Goal: Navigation & Orientation: Find specific page/section

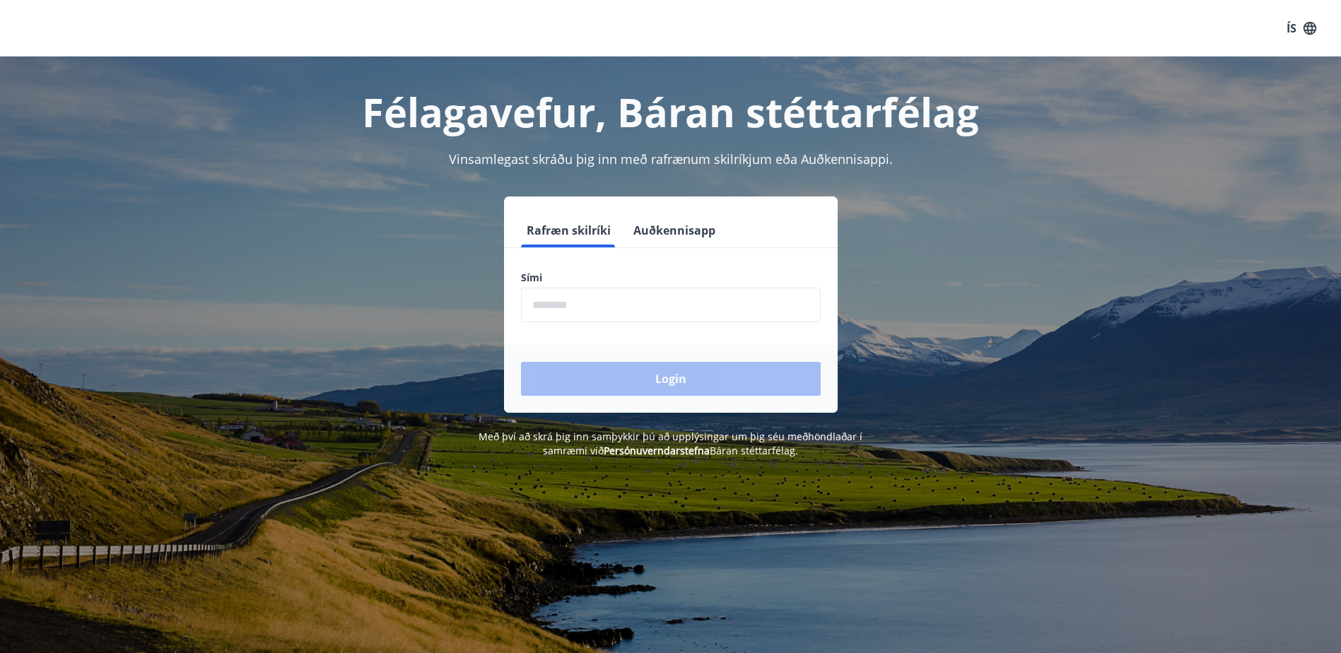
click at [681, 312] on input "phone" at bounding box center [671, 305] width 300 height 35
type input "********"
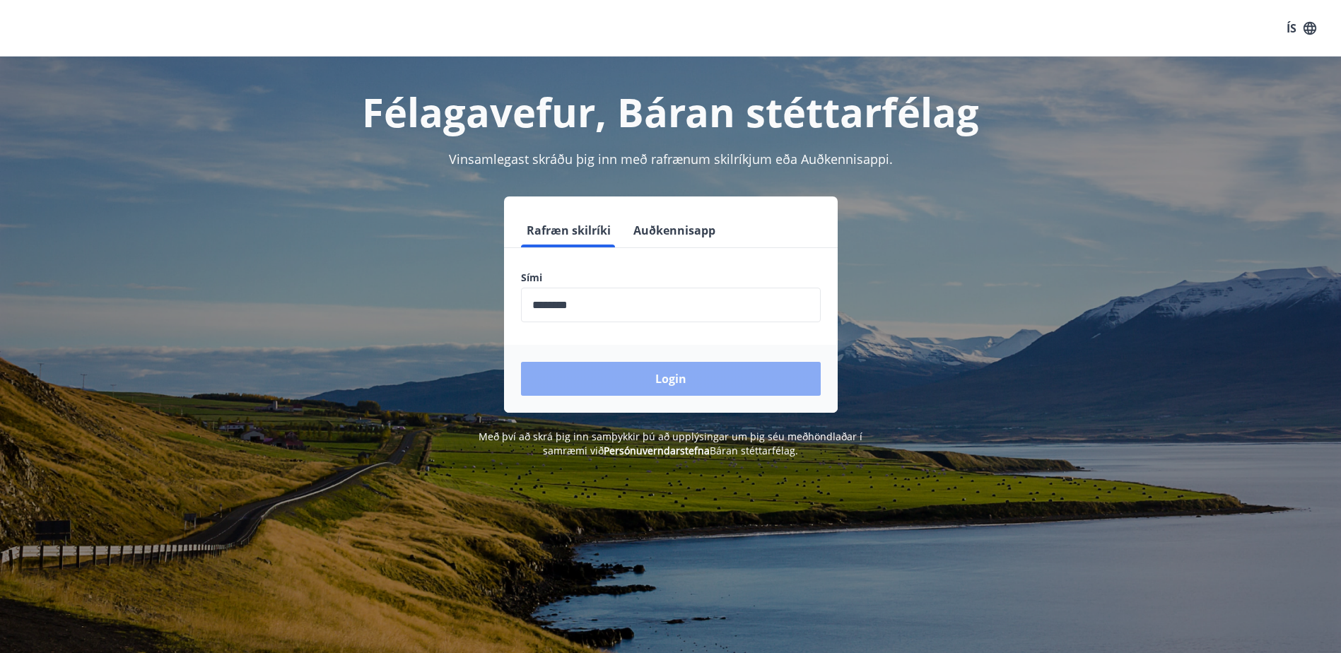
click at [649, 386] on button "Login" at bounding box center [671, 379] width 300 height 34
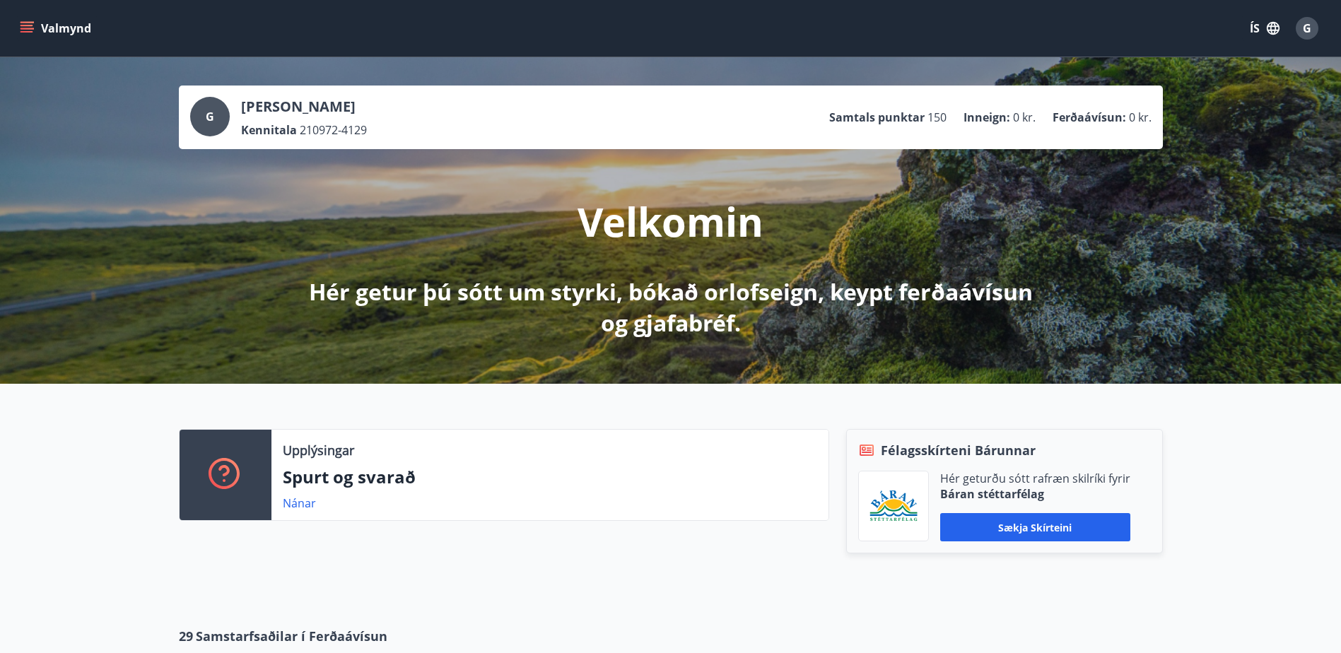
click at [28, 30] on icon "menu" at bounding box center [27, 28] width 14 height 14
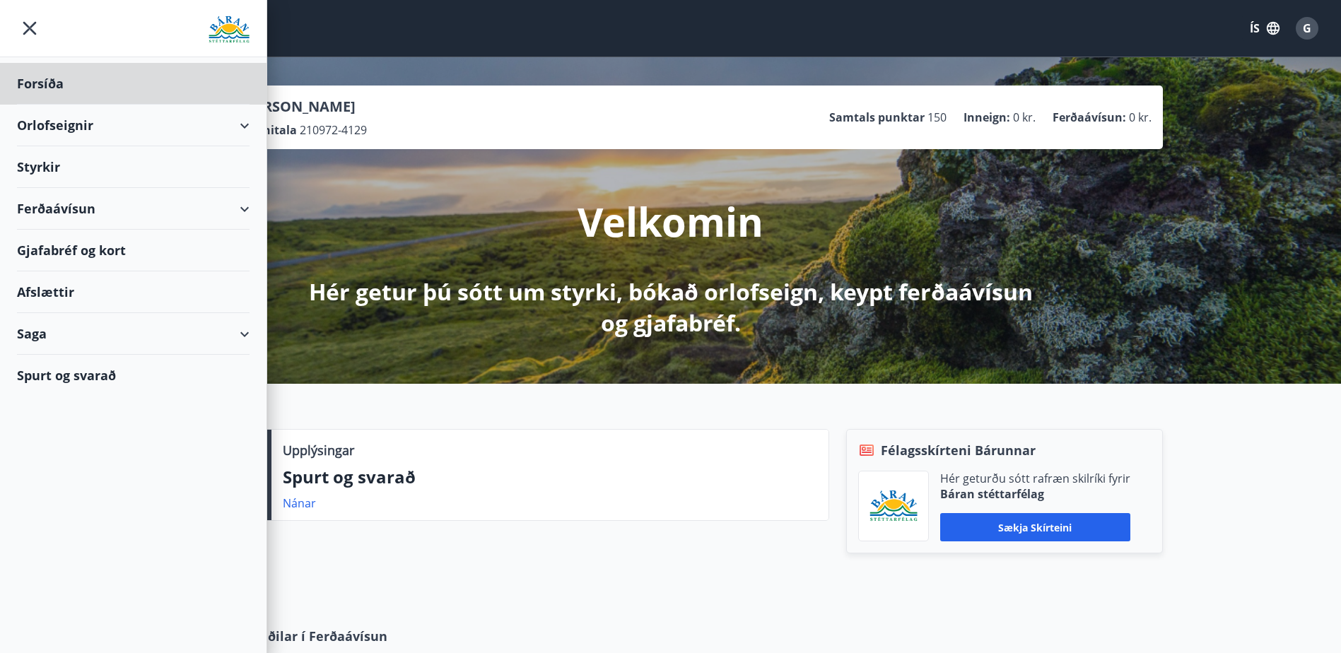
click at [52, 168] on div "Styrkir" at bounding box center [133, 167] width 233 height 42
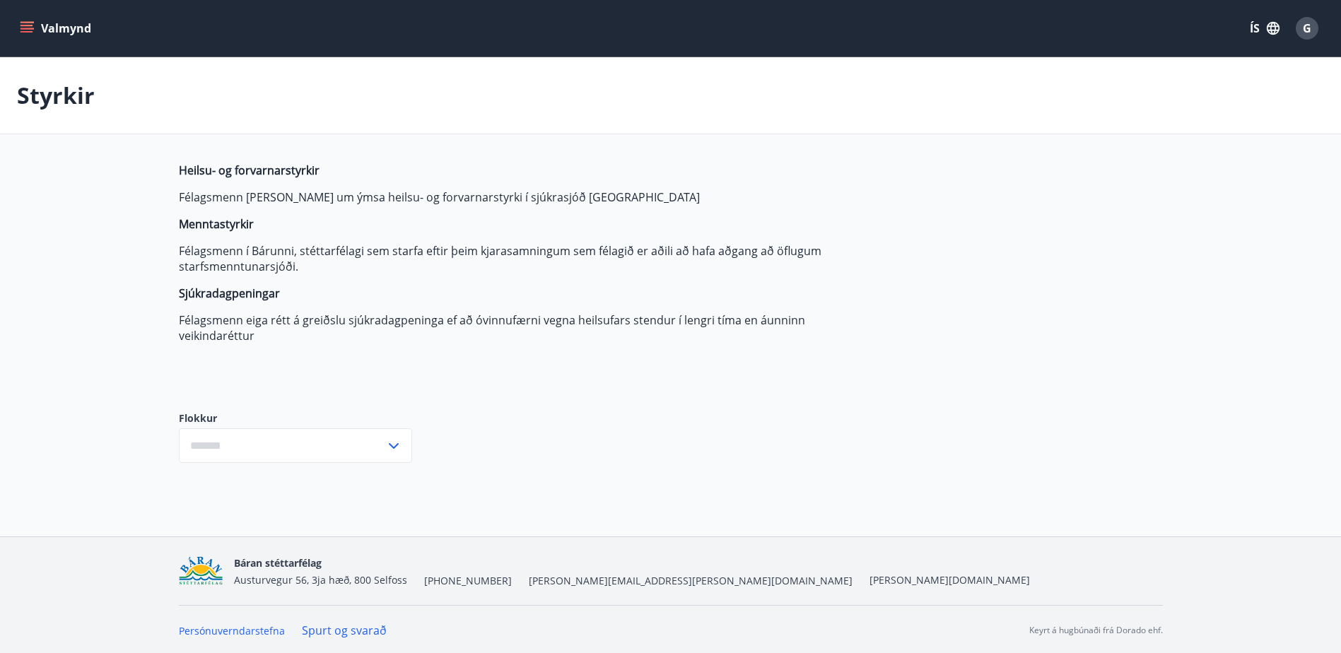
type input "***"
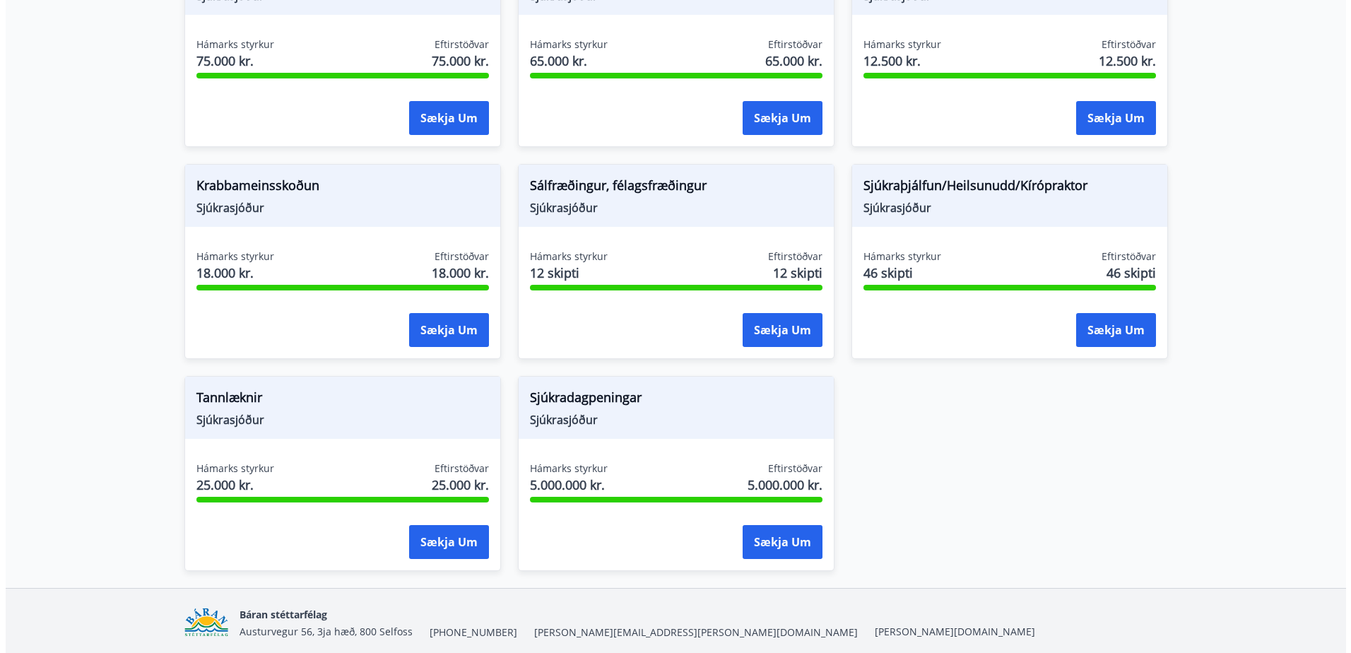
scroll to position [990, 0]
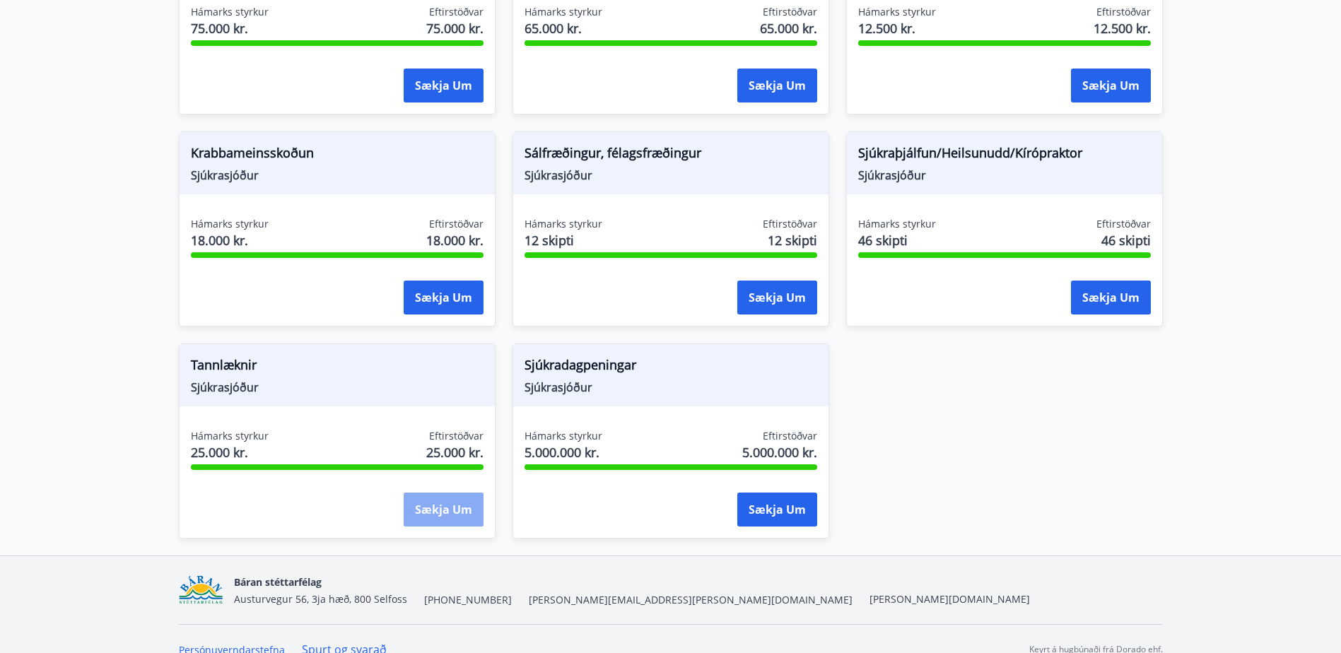
click at [433, 513] on button "Sækja um" at bounding box center [444, 510] width 80 height 34
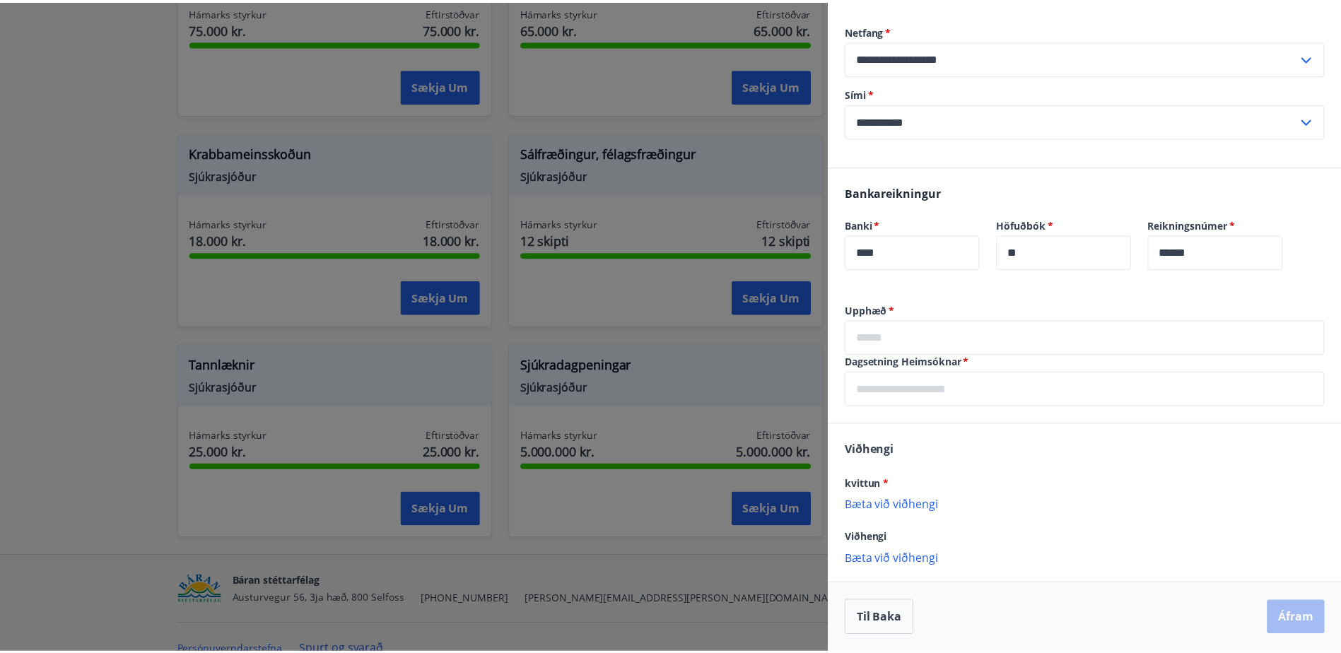
scroll to position [0, 0]
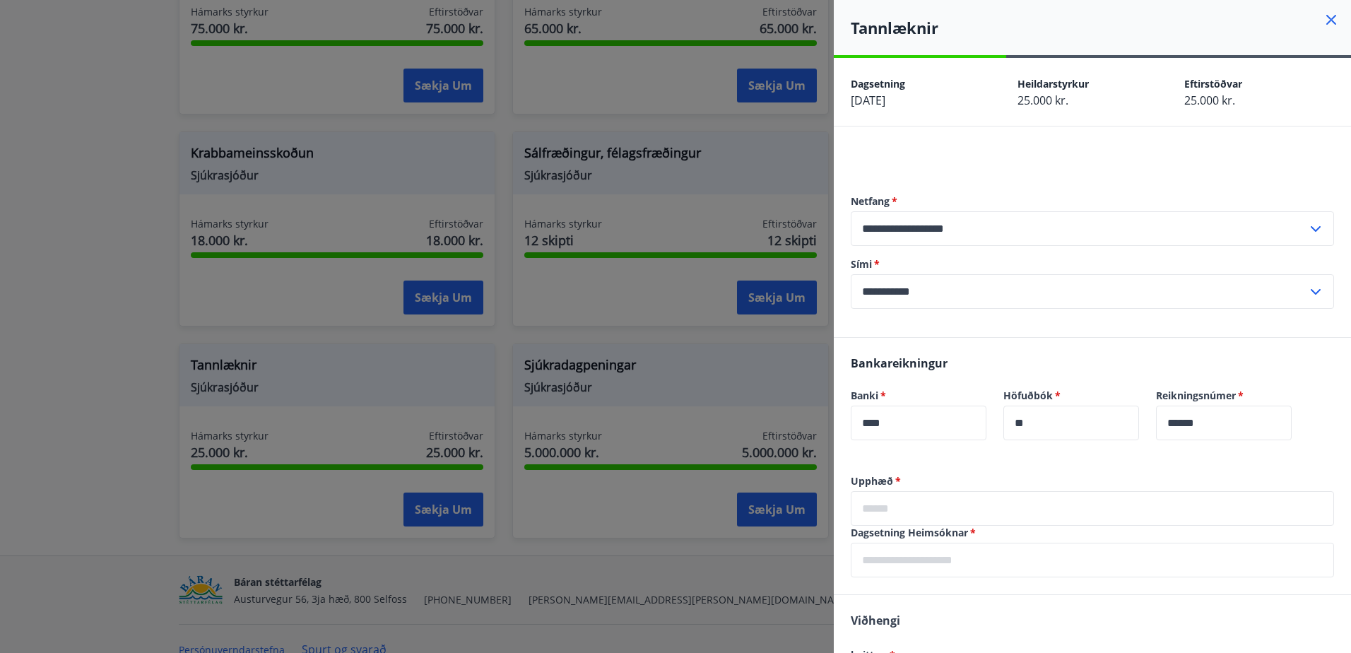
click at [1323, 20] on icon at bounding box center [1331, 19] width 17 height 17
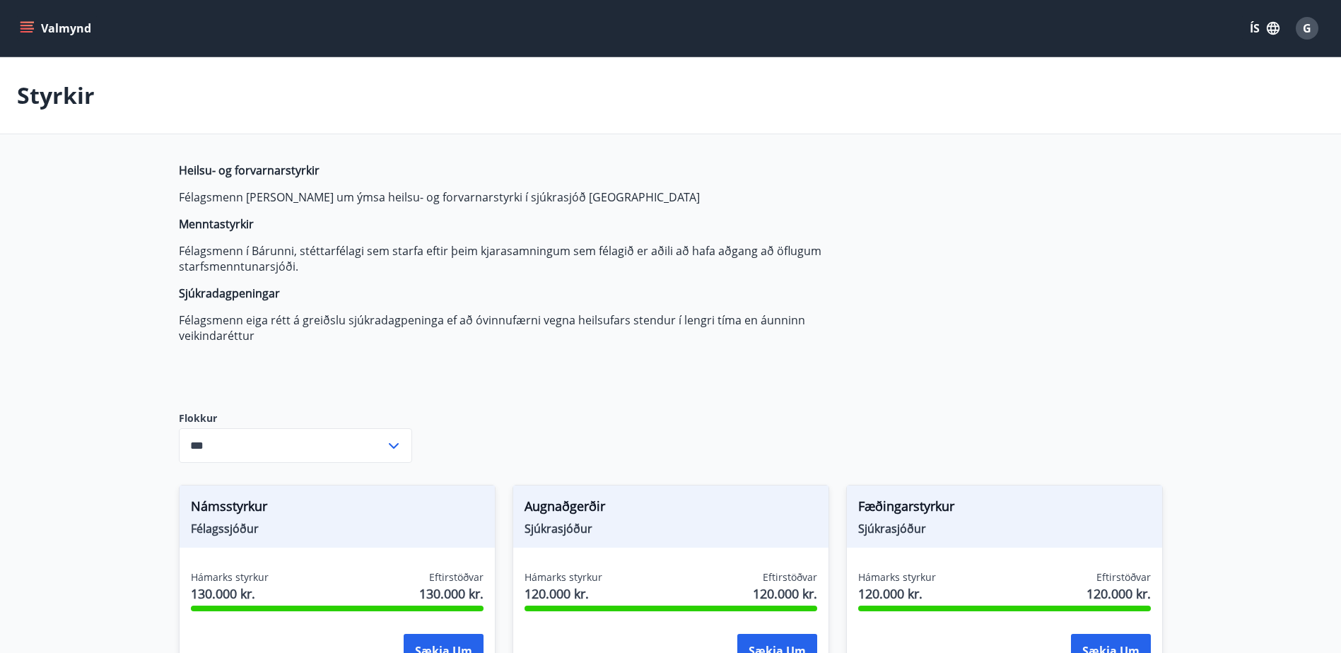
click at [23, 30] on icon "menu" at bounding box center [27, 28] width 14 height 14
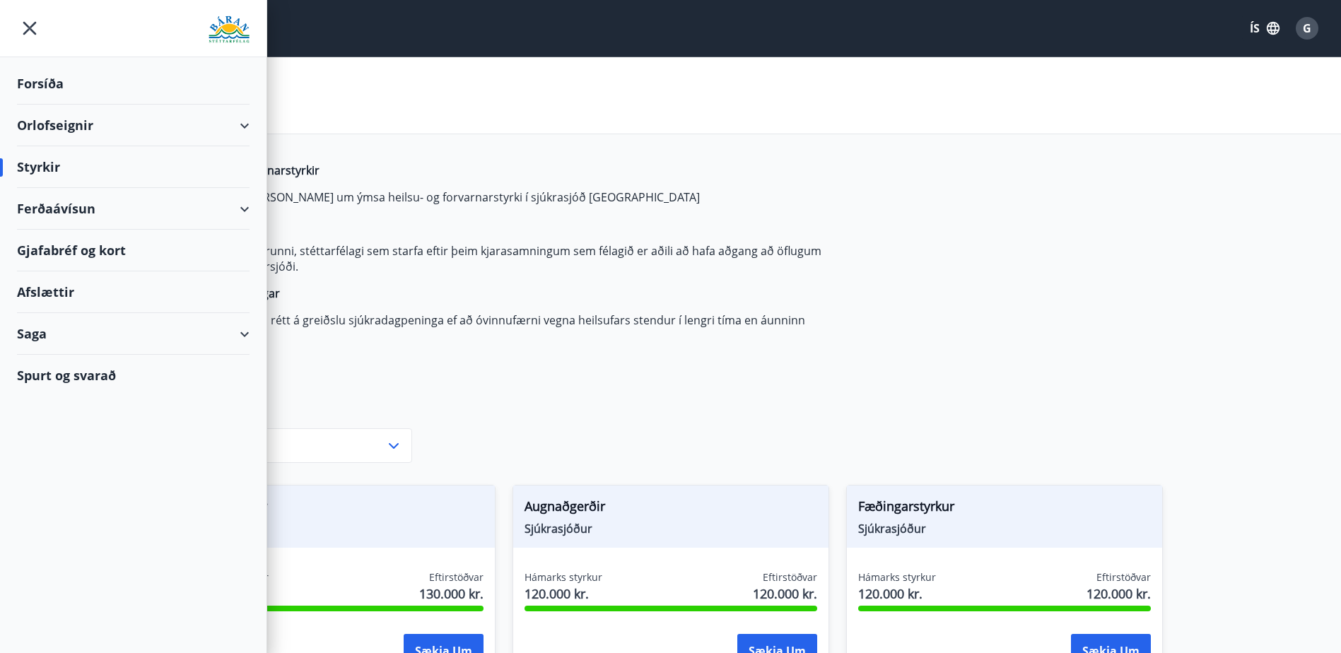
click at [93, 252] on div "Gjafabréf og kort" at bounding box center [133, 251] width 233 height 42
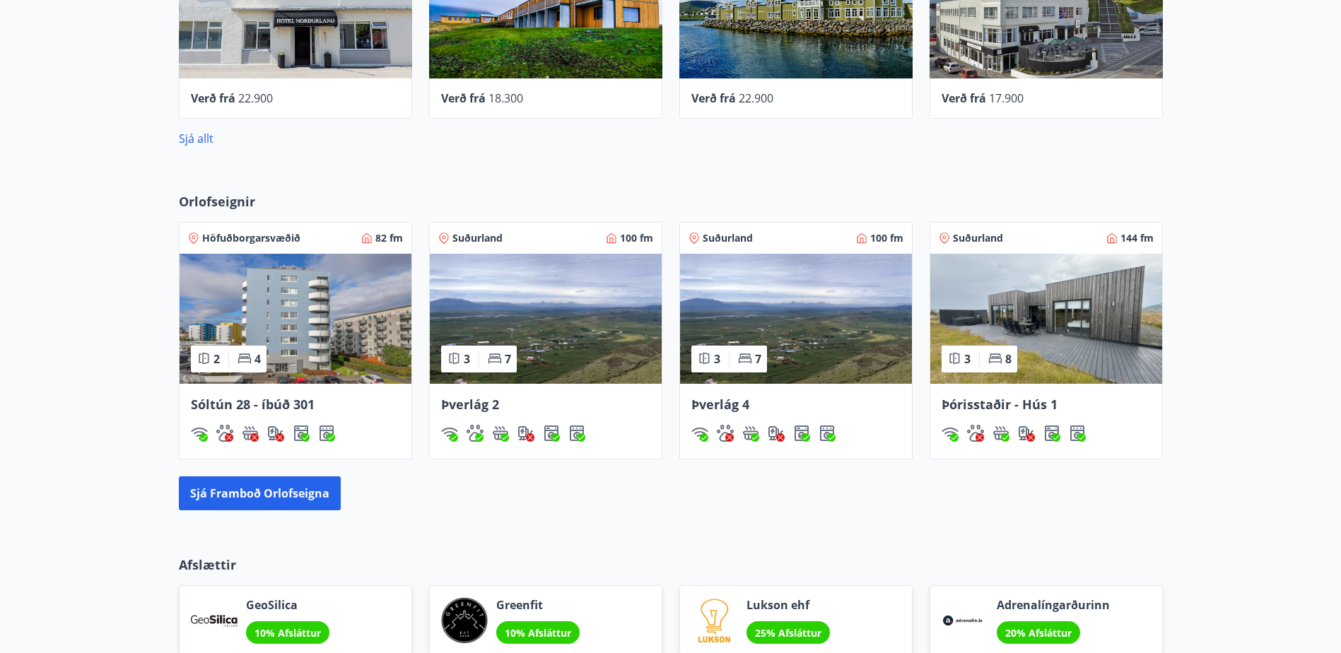
scroll to position [777, 0]
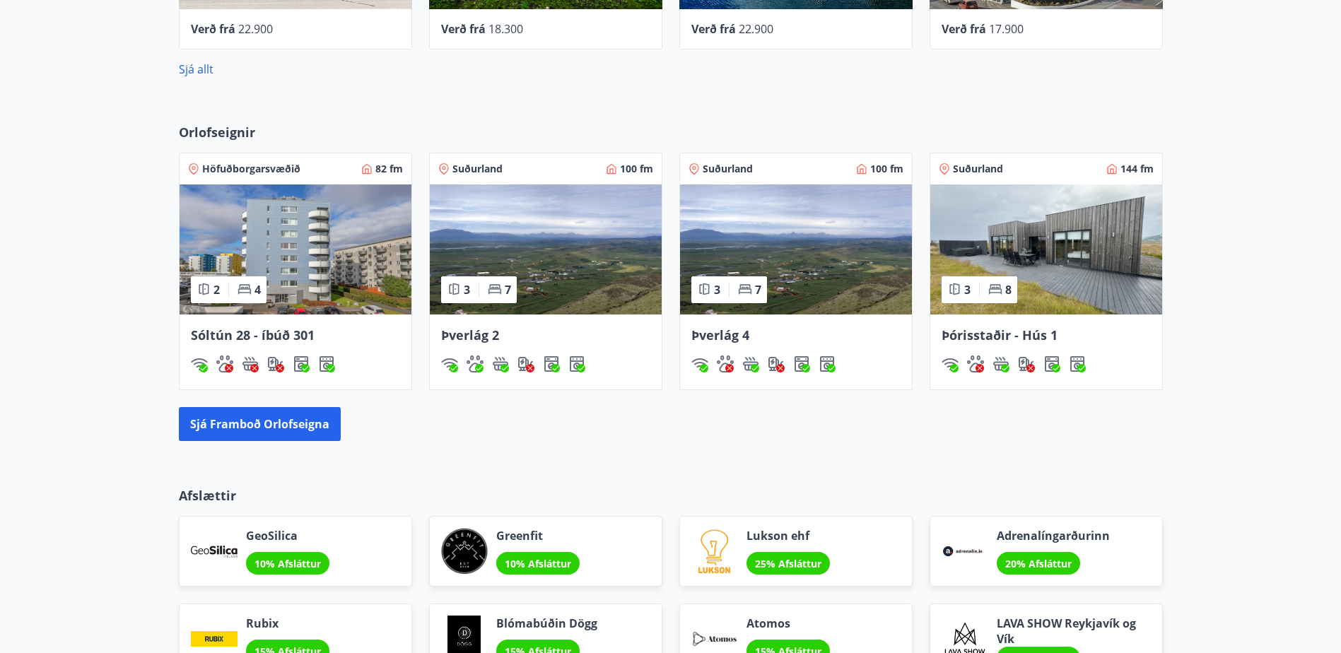
click at [1043, 262] on img at bounding box center [1046, 249] width 232 height 130
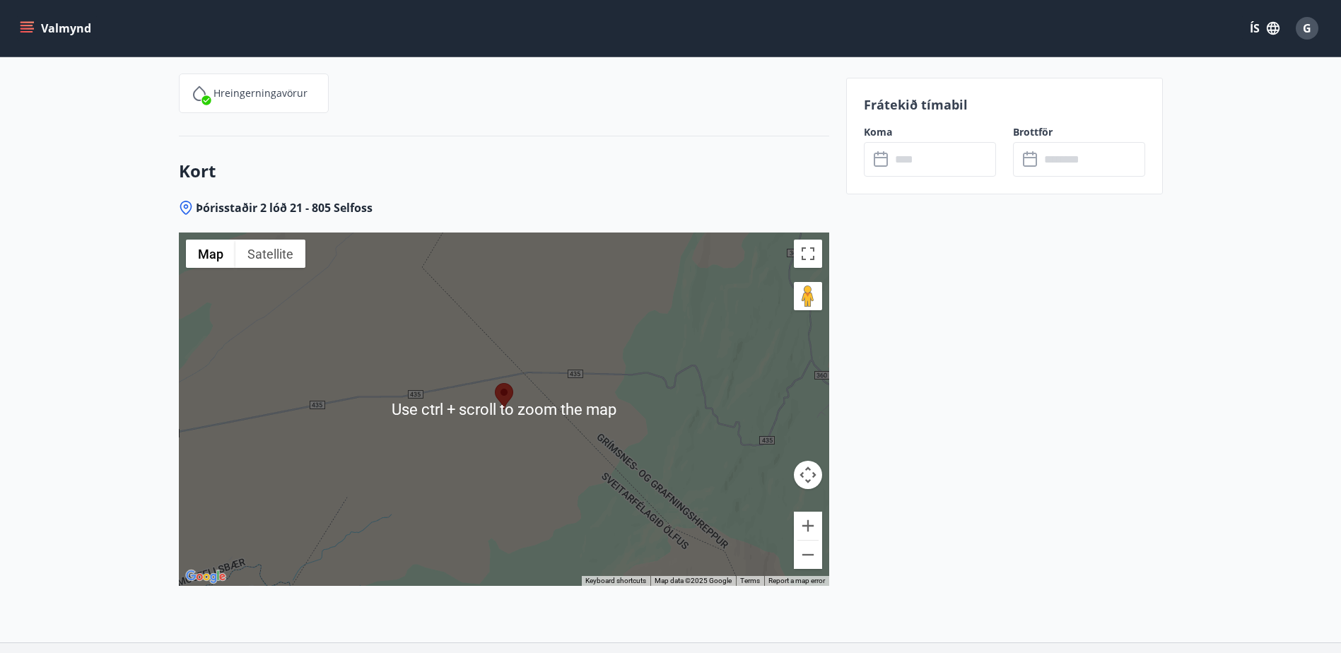
scroll to position [3110, 0]
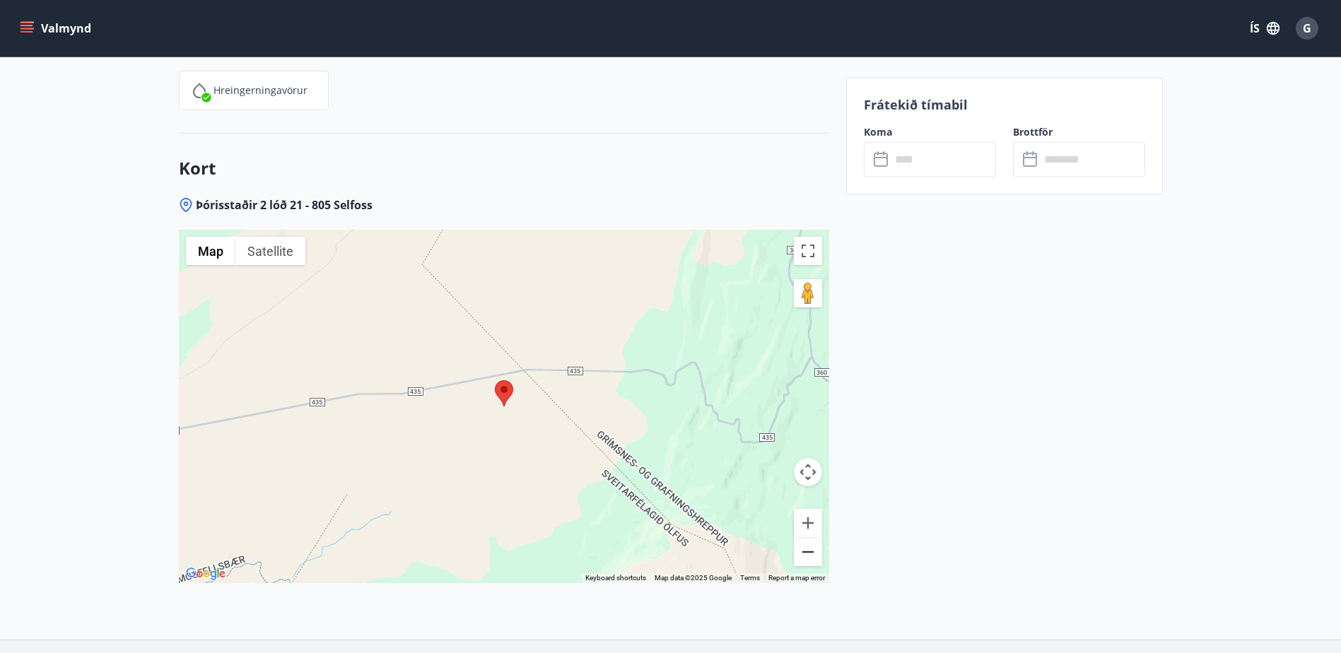
click at [805, 538] on button "Zoom out" at bounding box center [808, 552] width 28 height 28
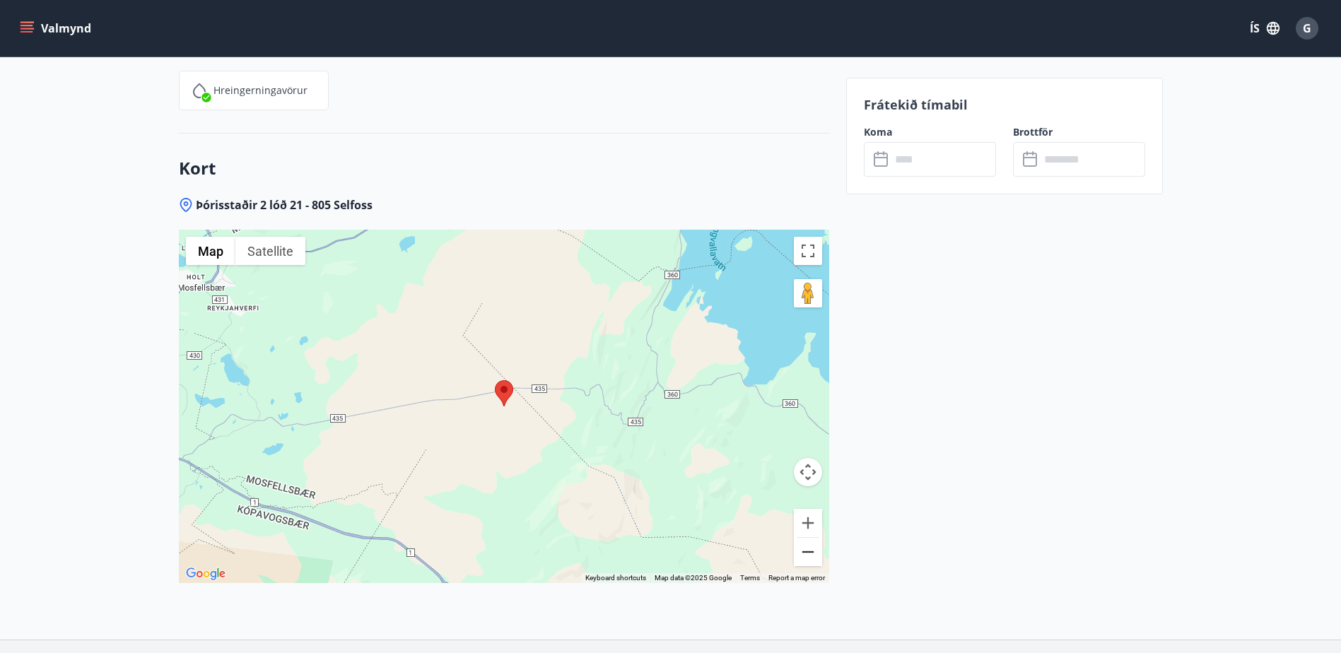
click at [804, 538] on button "Zoom out" at bounding box center [808, 552] width 28 height 28
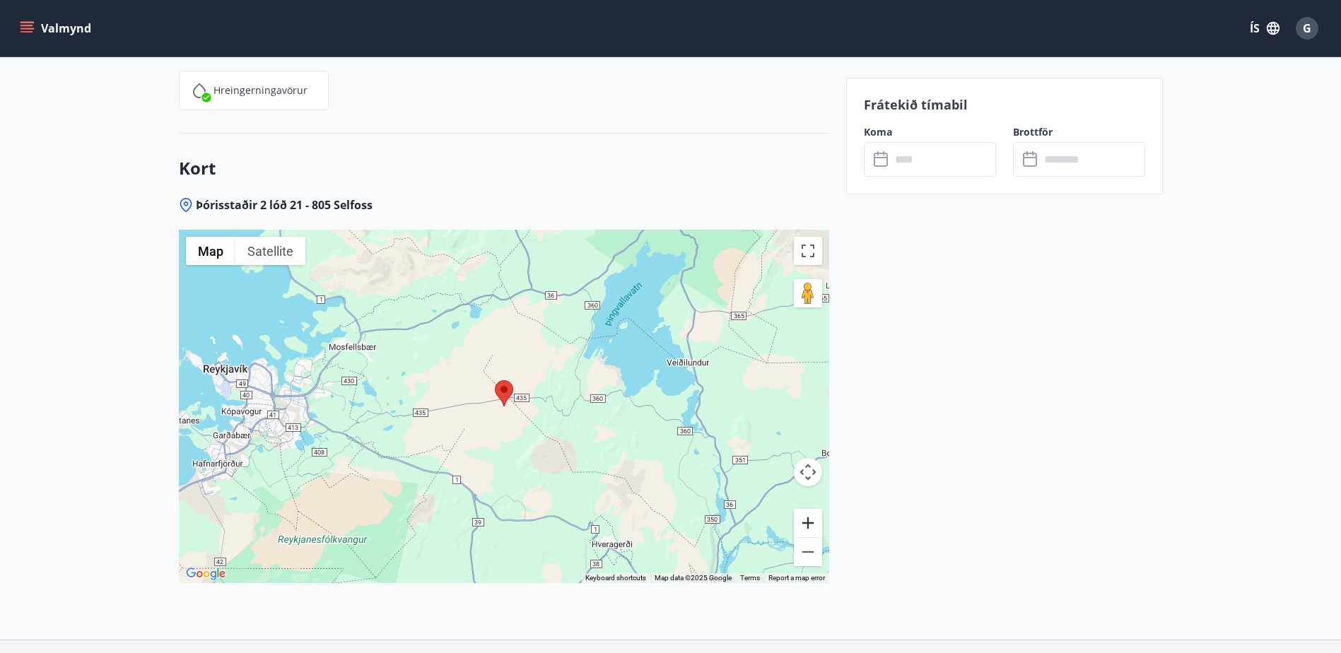
click at [802, 509] on button "Zoom in" at bounding box center [808, 523] width 28 height 28
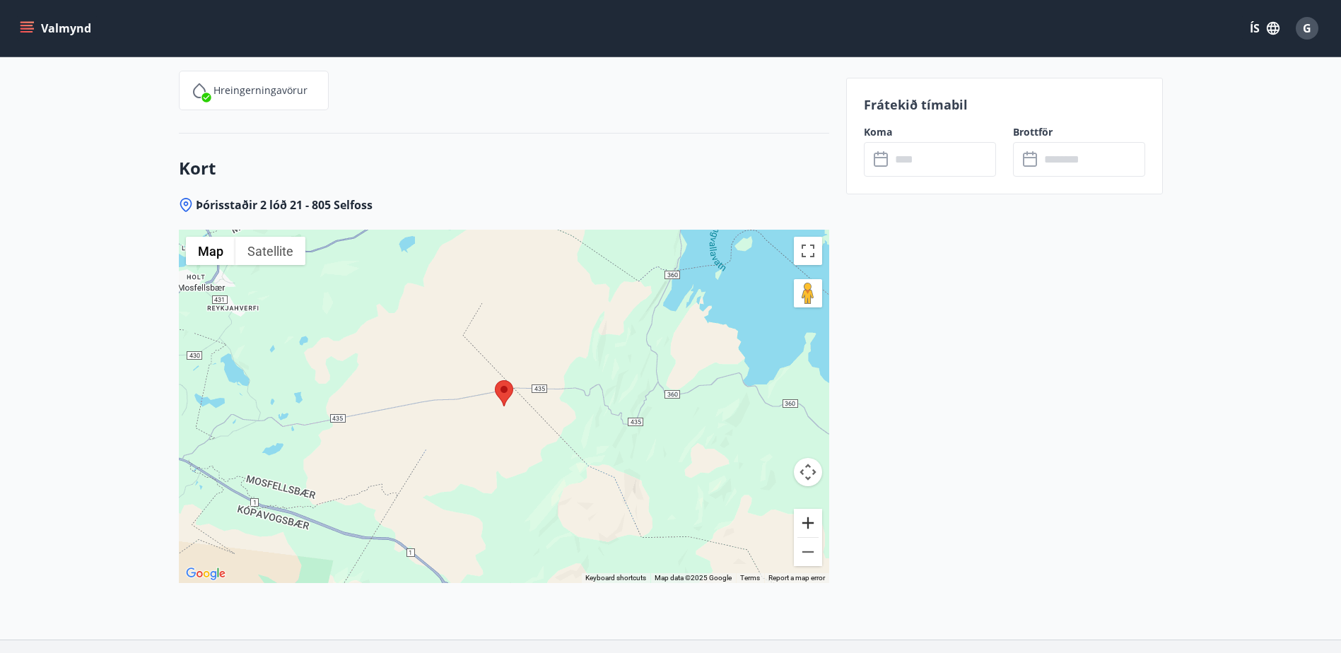
click at [802, 509] on button "Zoom in" at bounding box center [808, 523] width 28 height 28
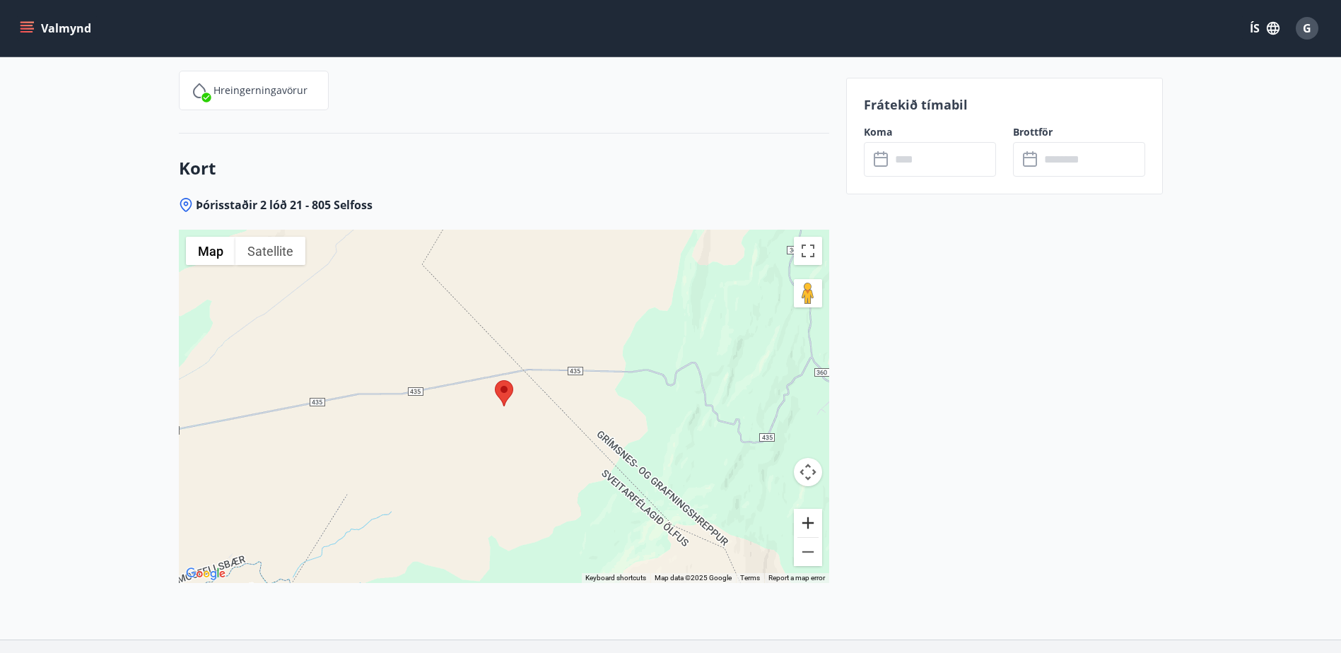
click at [802, 509] on button "Zoom in" at bounding box center [808, 523] width 28 height 28
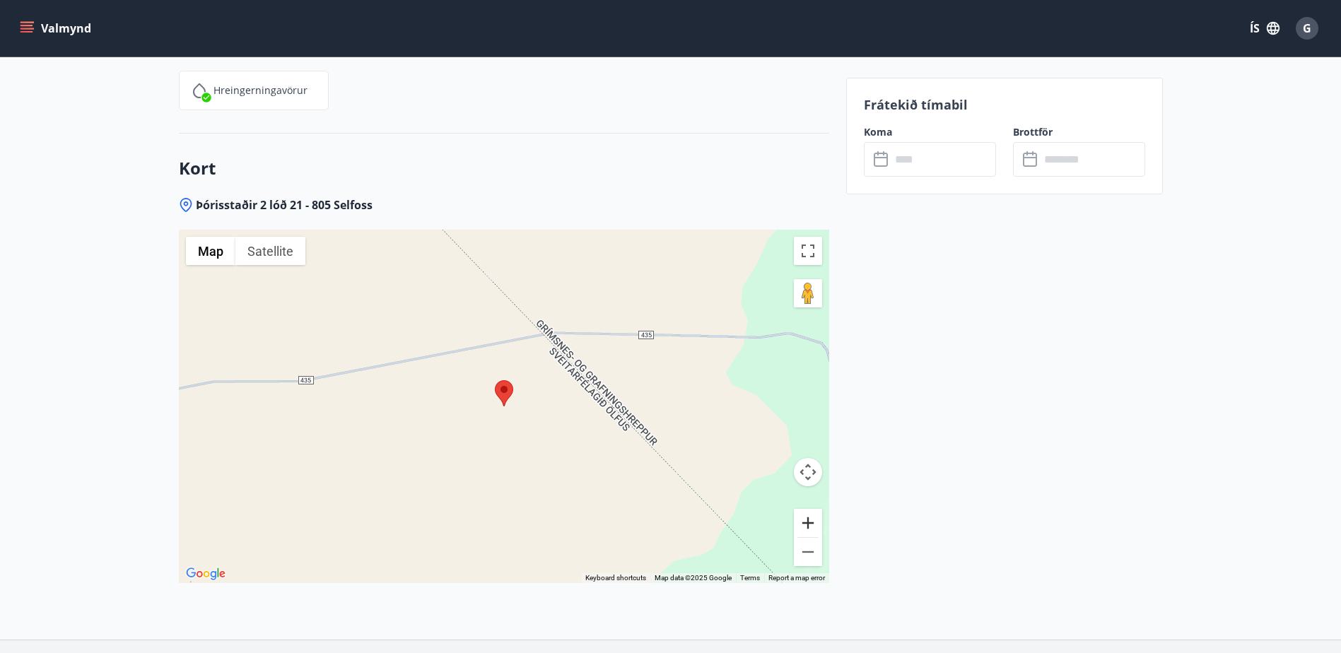
click at [802, 509] on button "Zoom in" at bounding box center [808, 523] width 28 height 28
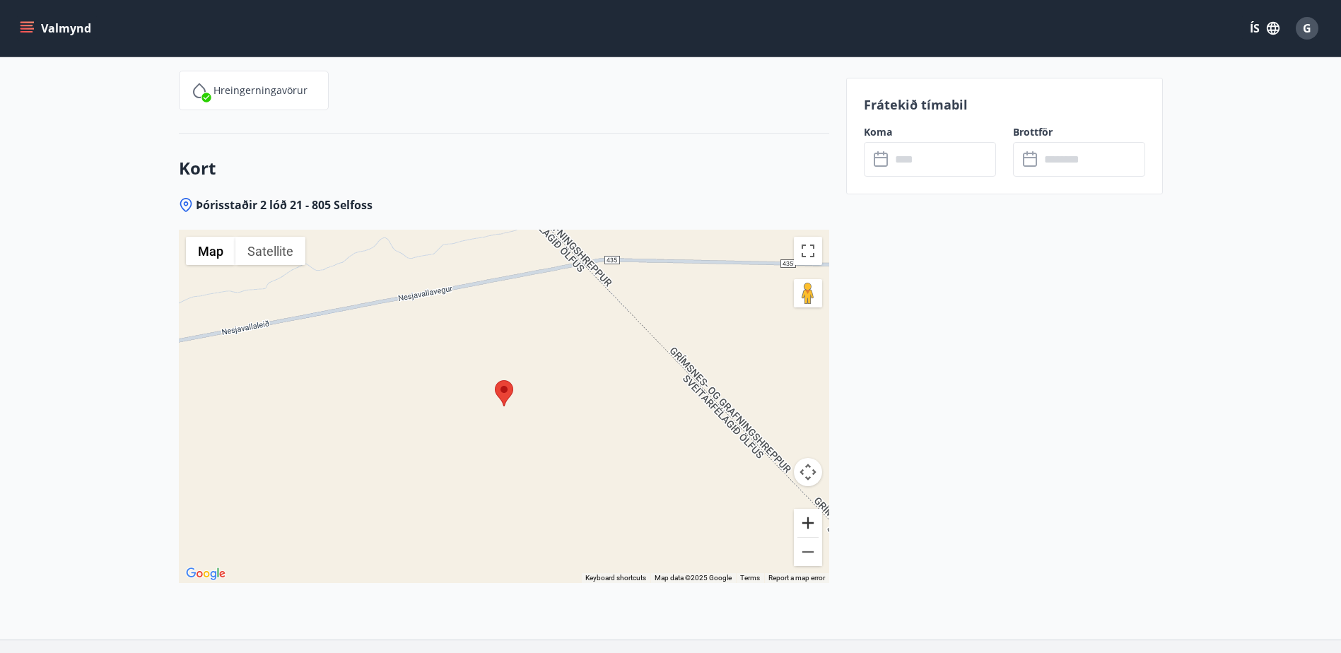
click at [802, 509] on button "Zoom in" at bounding box center [808, 523] width 28 height 28
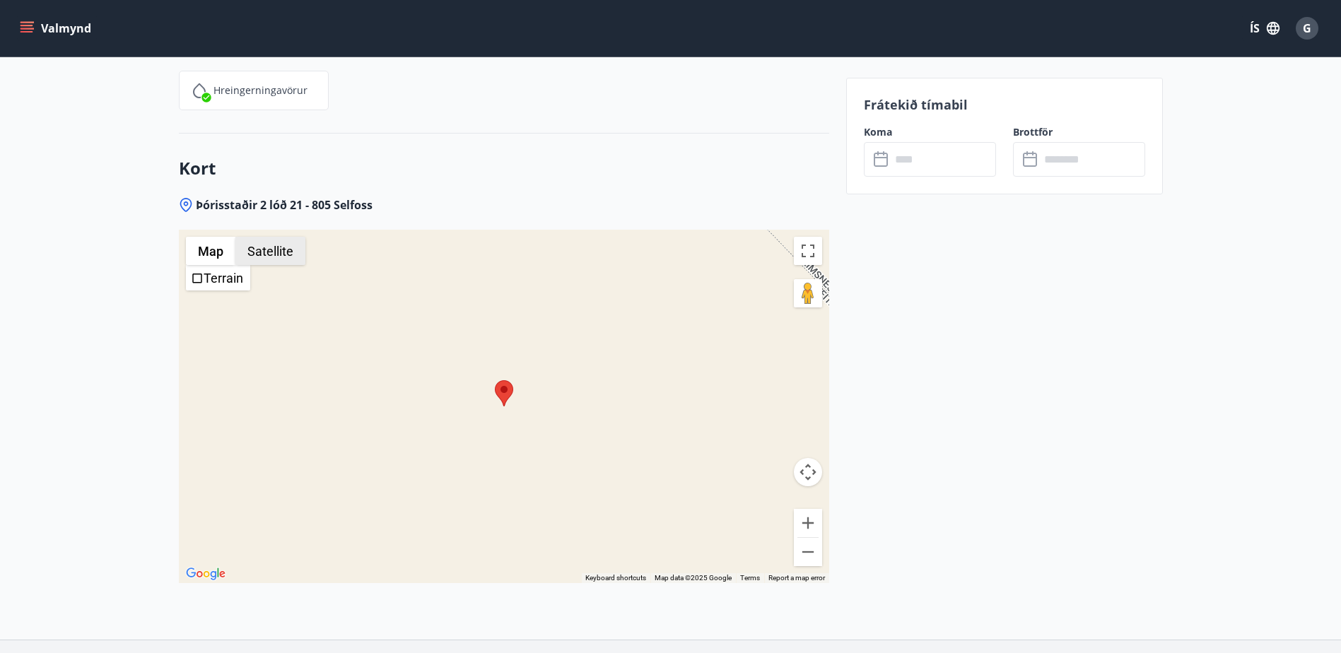
click at [264, 240] on button "Satellite" at bounding box center [270, 251] width 70 height 28
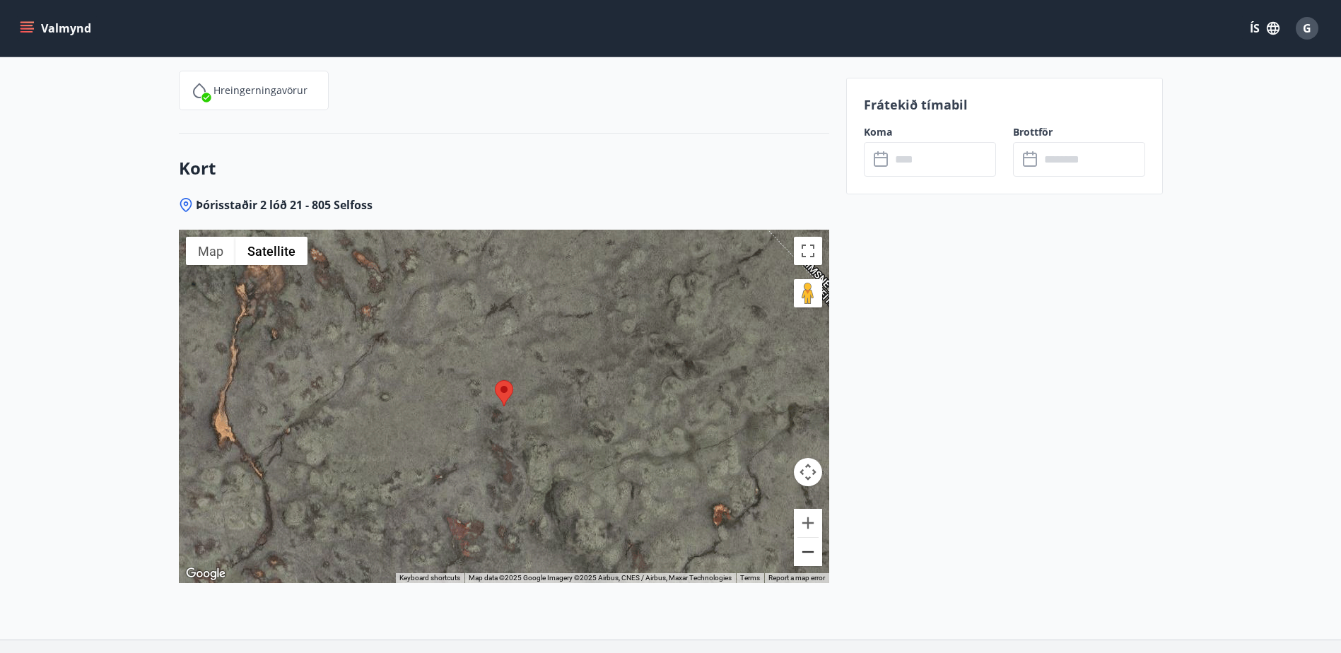
click at [808, 539] on button "Zoom out" at bounding box center [808, 552] width 28 height 28
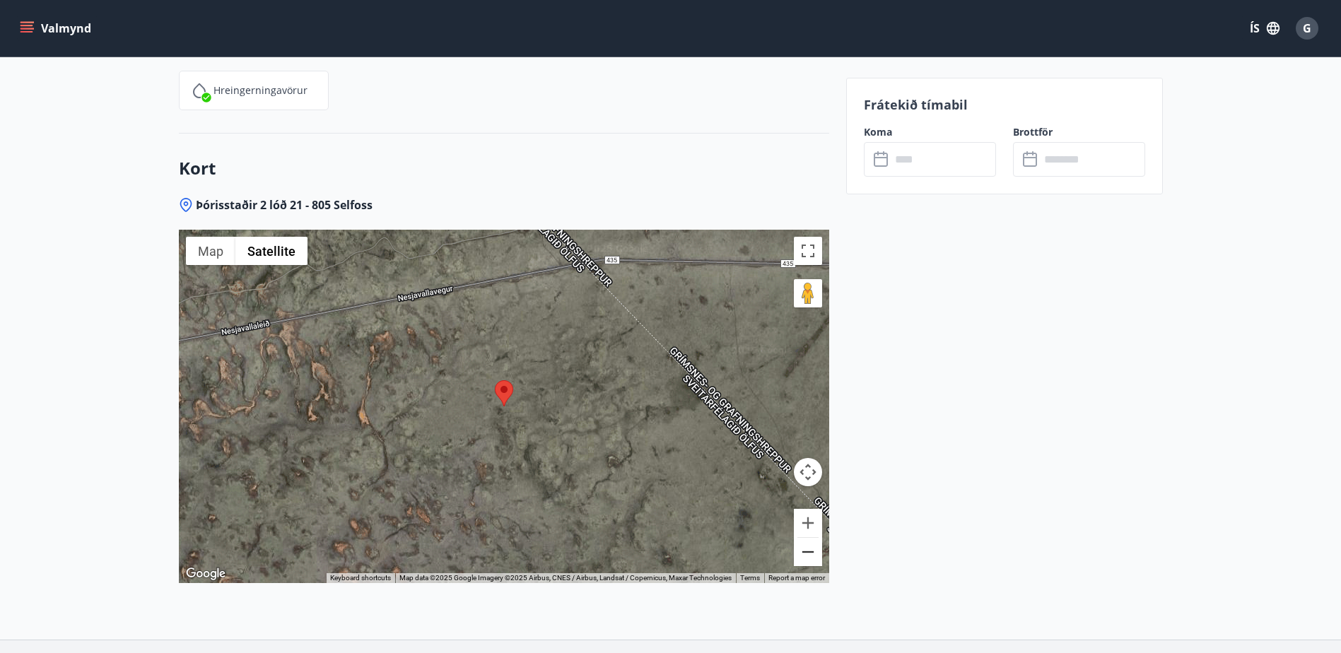
click at [807, 538] on button "Zoom out" at bounding box center [808, 552] width 28 height 28
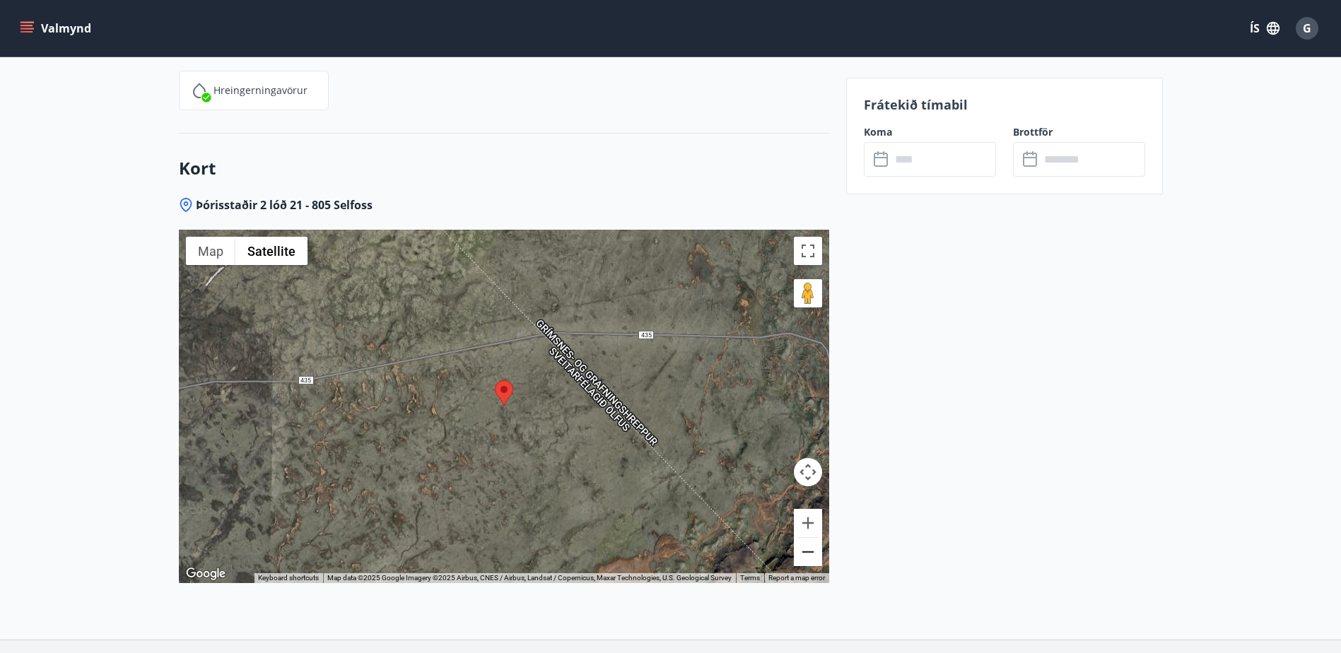
click at [806, 538] on button "Zoom out" at bounding box center [808, 552] width 28 height 28
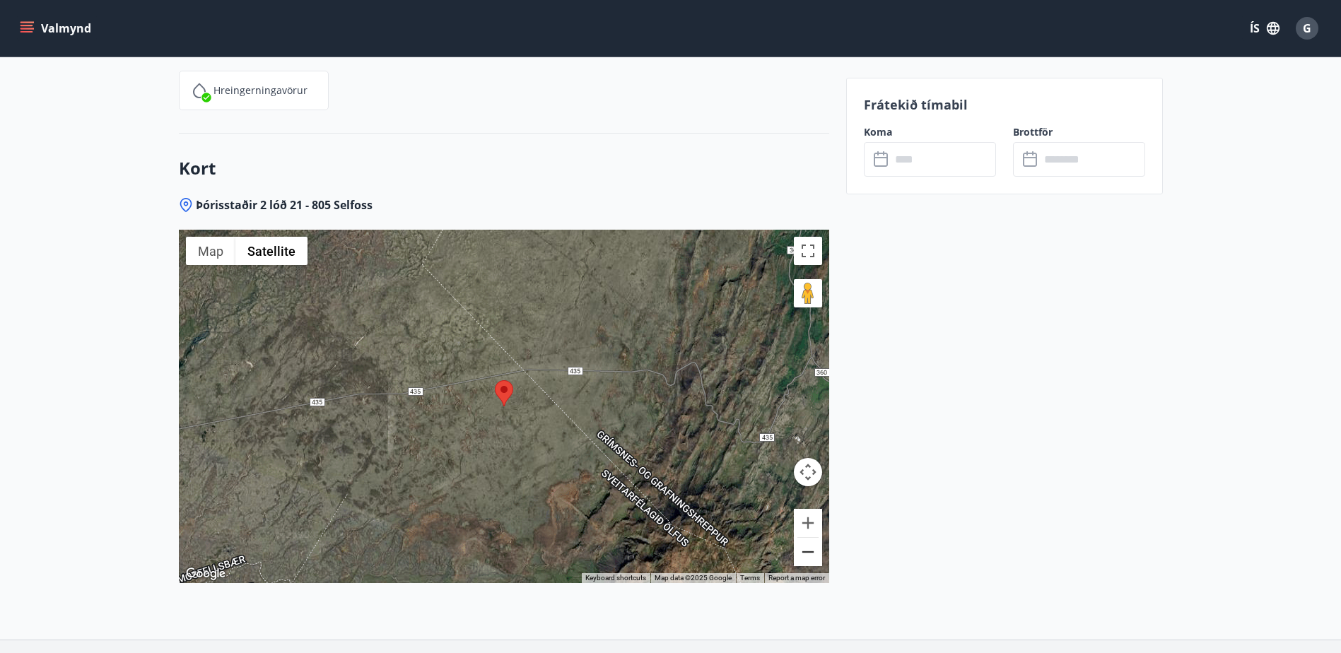
click at [805, 538] on button "Zoom out" at bounding box center [808, 552] width 28 height 28
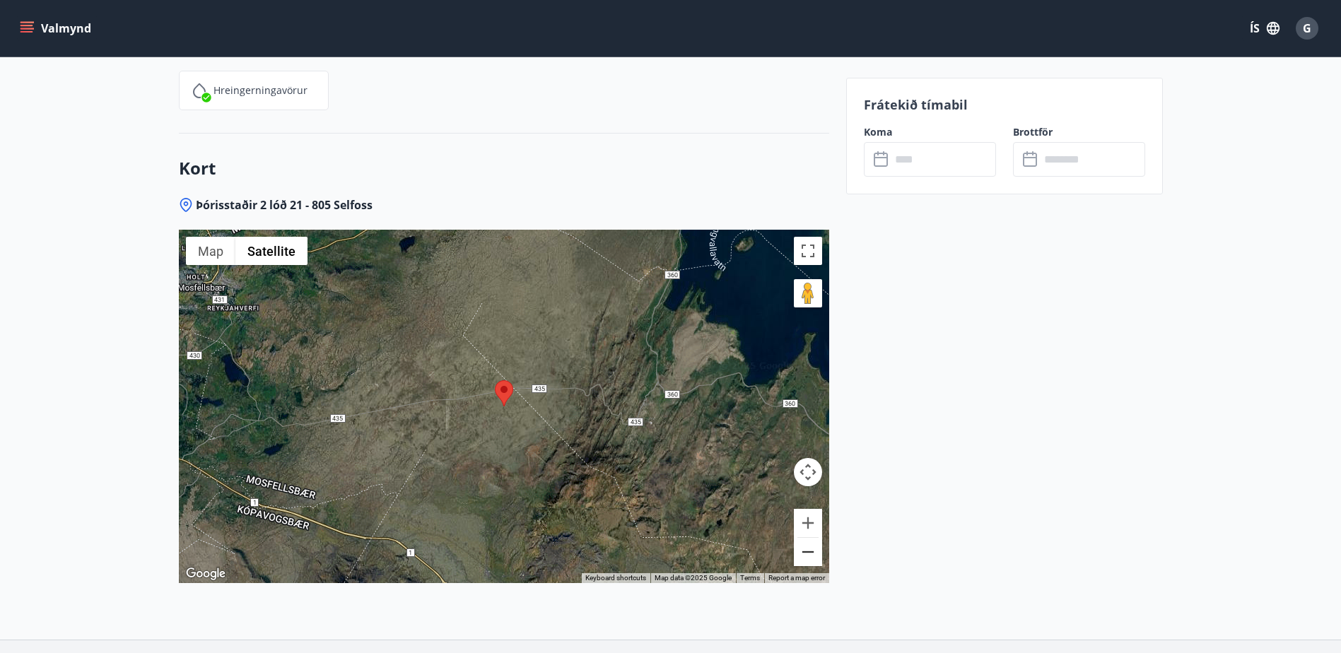
click at [805, 538] on button "Zoom out" at bounding box center [808, 552] width 28 height 28
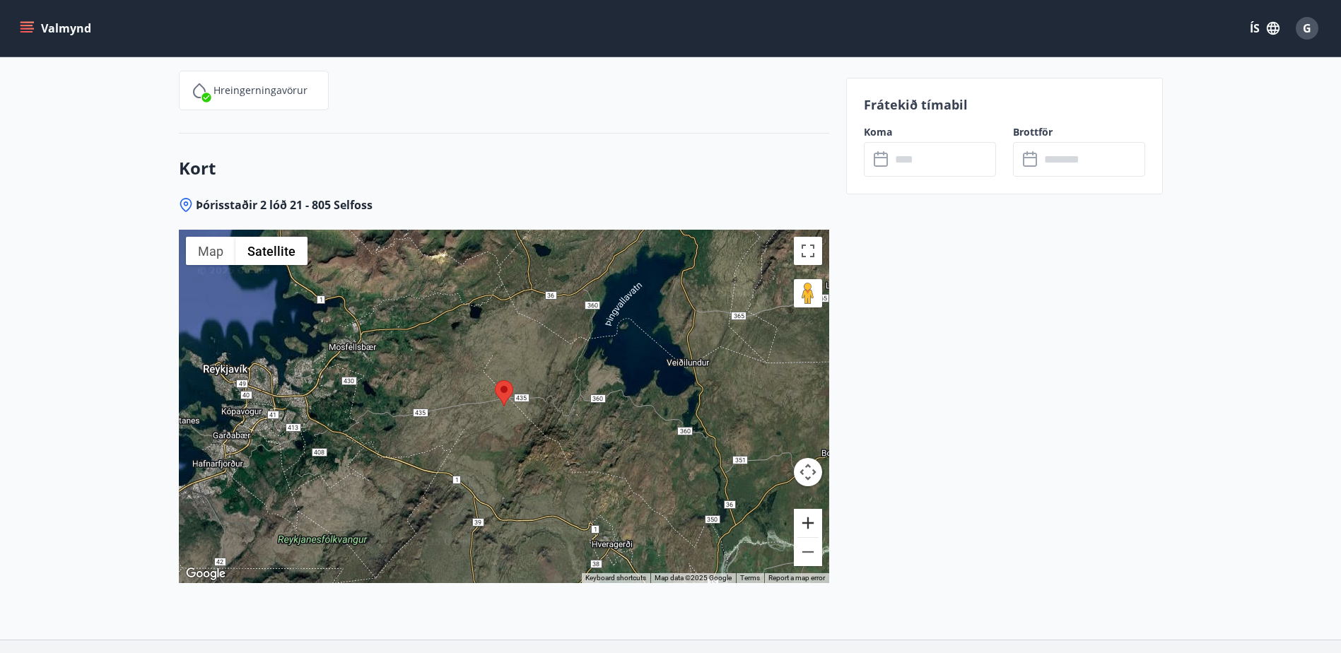
click at [810, 509] on button "Zoom in" at bounding box center [808, 523] width 28 height 28
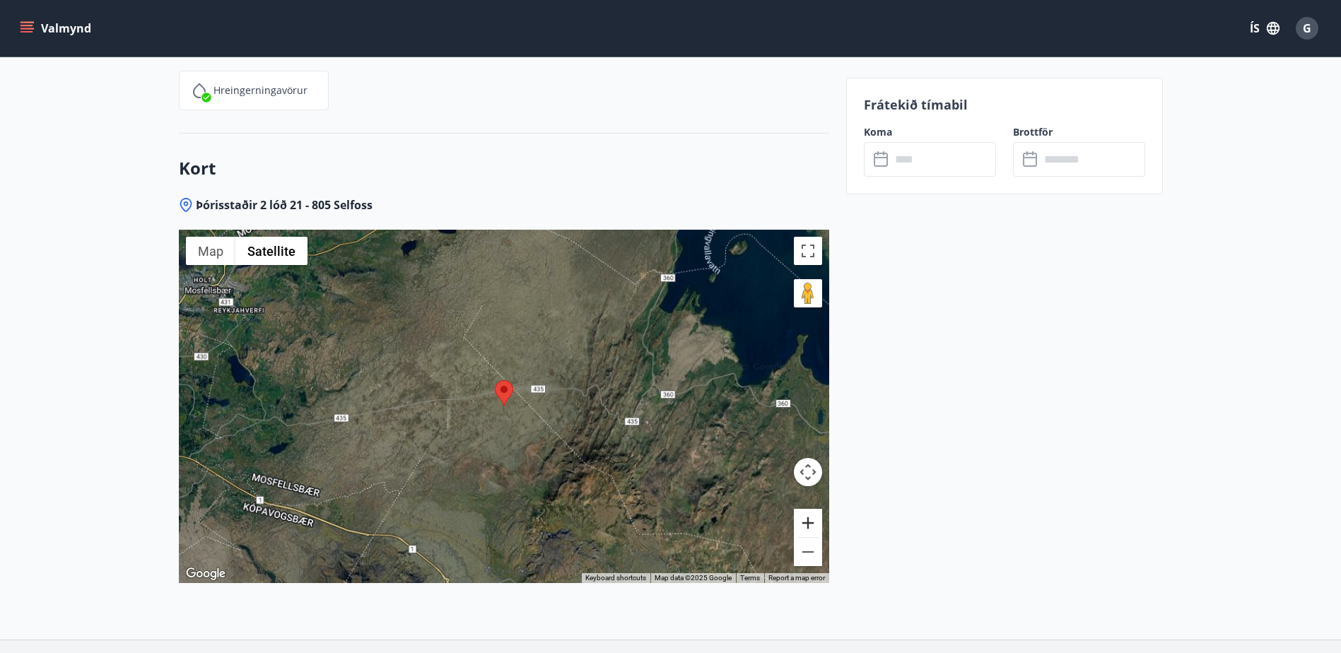
click at [810, 509] on button "Zoom in" at bounding box center [808, 523] width 28 height 28
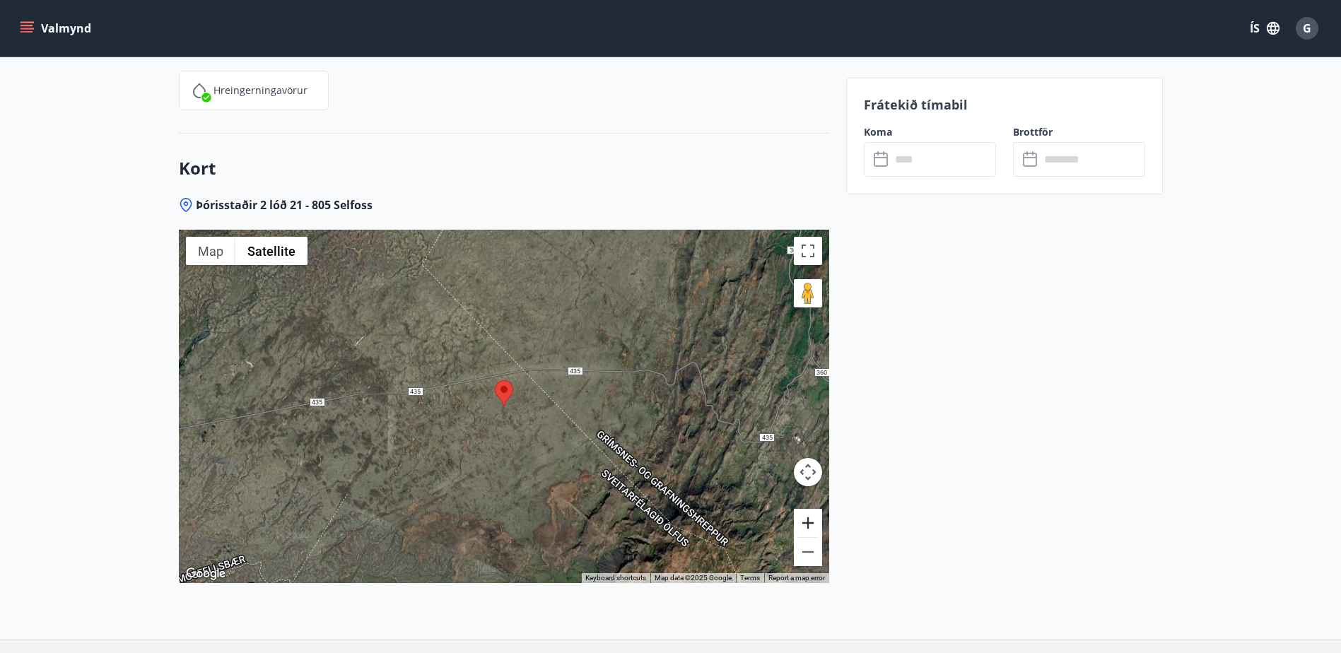
click at [810, 509] on button "Zoom in" at bounding box center [808, 523] width 28 height 28
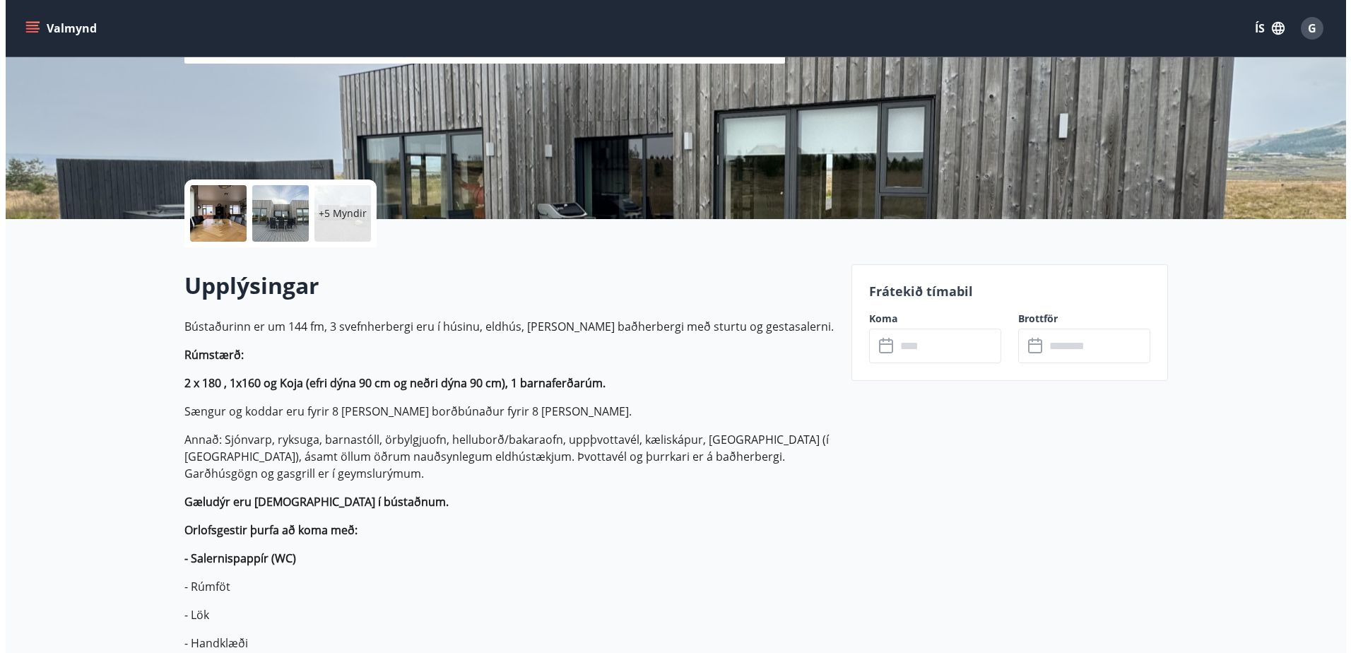
scroll to position [0, 0]
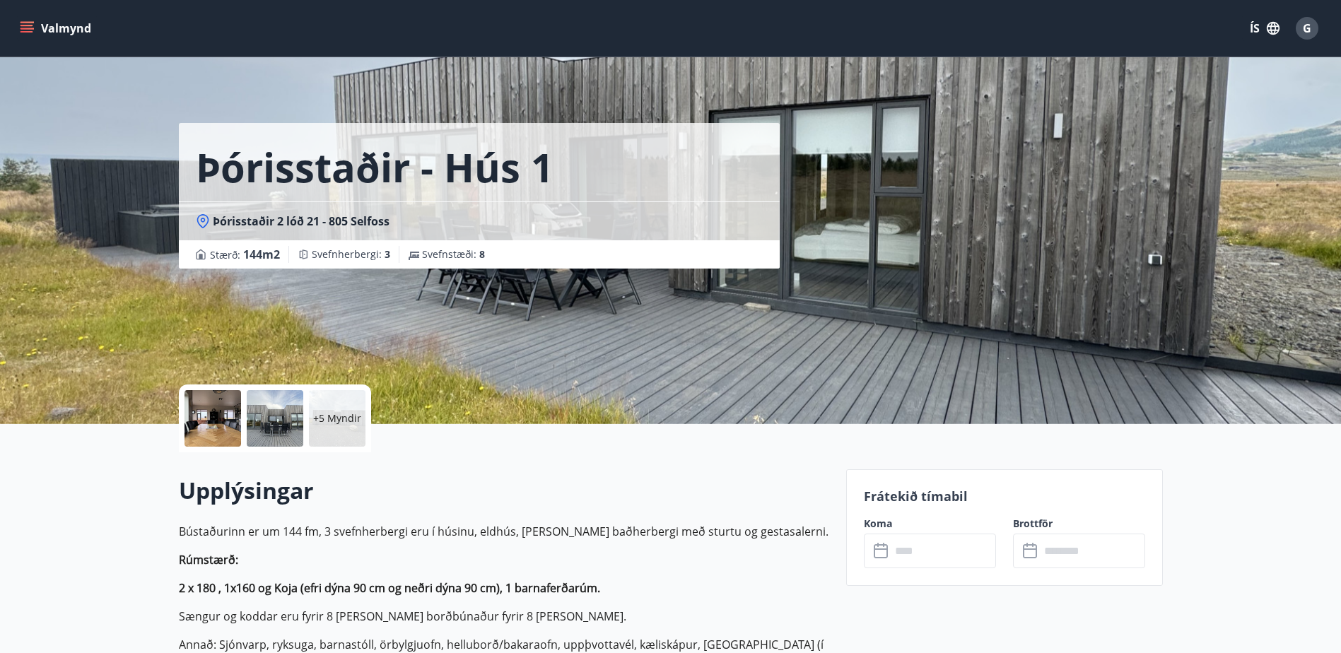
click at [327, 426] on div "+5 Myndir" at bounding box center [337, 418] width 57 height 57
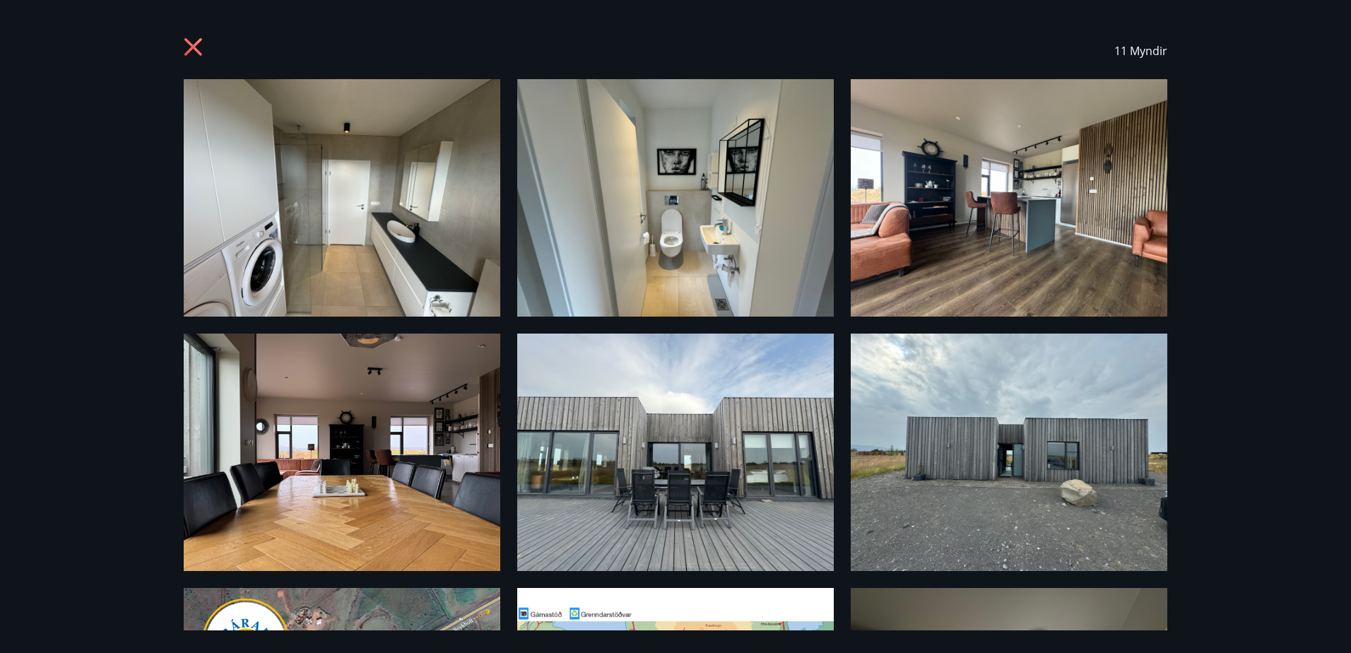
click at [182, 49] on div "11 Myndir" at bounding box center [676, 51] width 1018 height 57
click at [199, 41] on icon at bounding box center [193, 47] width 18 height 18
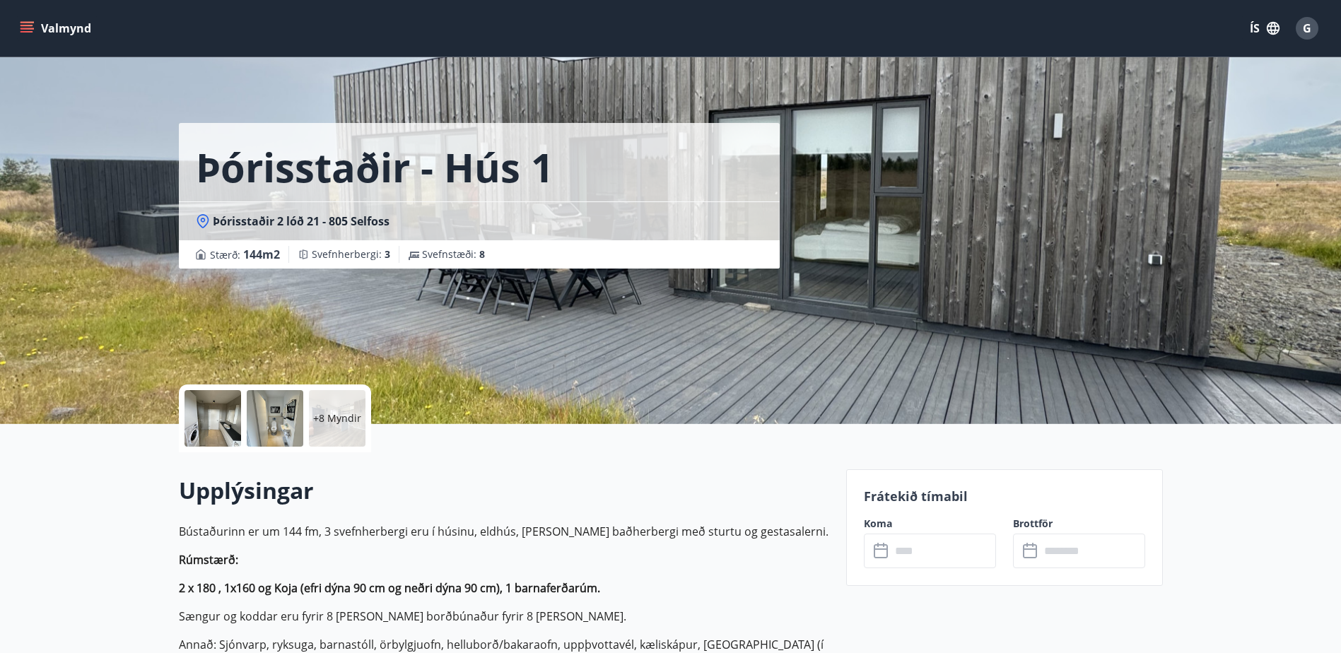
click at [21, 28] on icon "menu" at bounding box center [27, 28] width 14 height 14
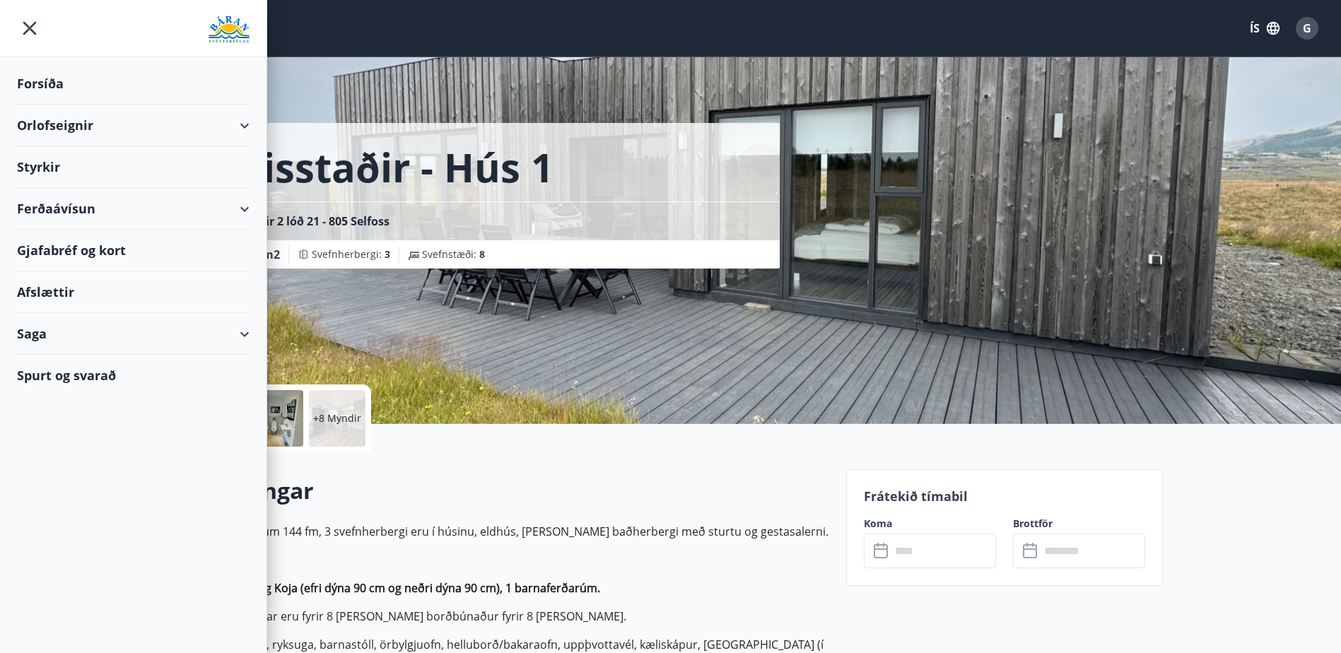
click at [40, 79] on div "Forsíða" at bounding box center [133, 84] width 233 height 42
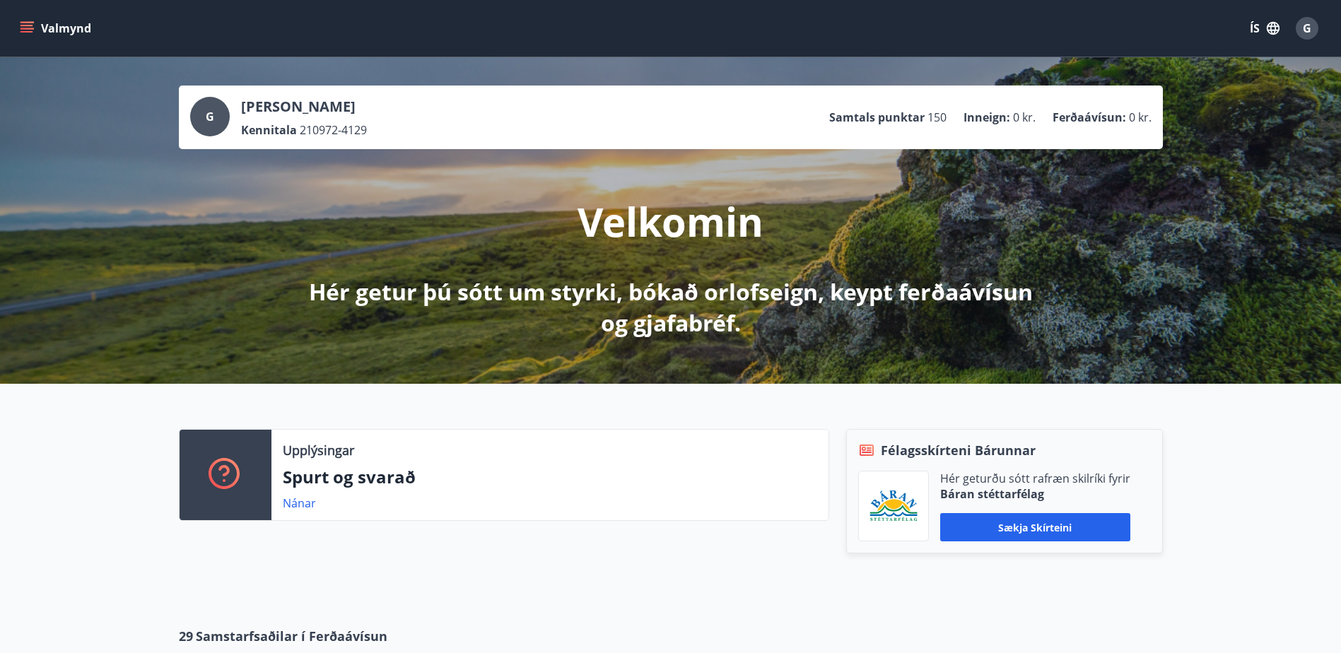
click at [937, 117] on span "150" at bounding box center [936, 118] width 19 height 16
click at [1305, 29] on span "G" at bounding box center [1307, 28] width 8 height 16
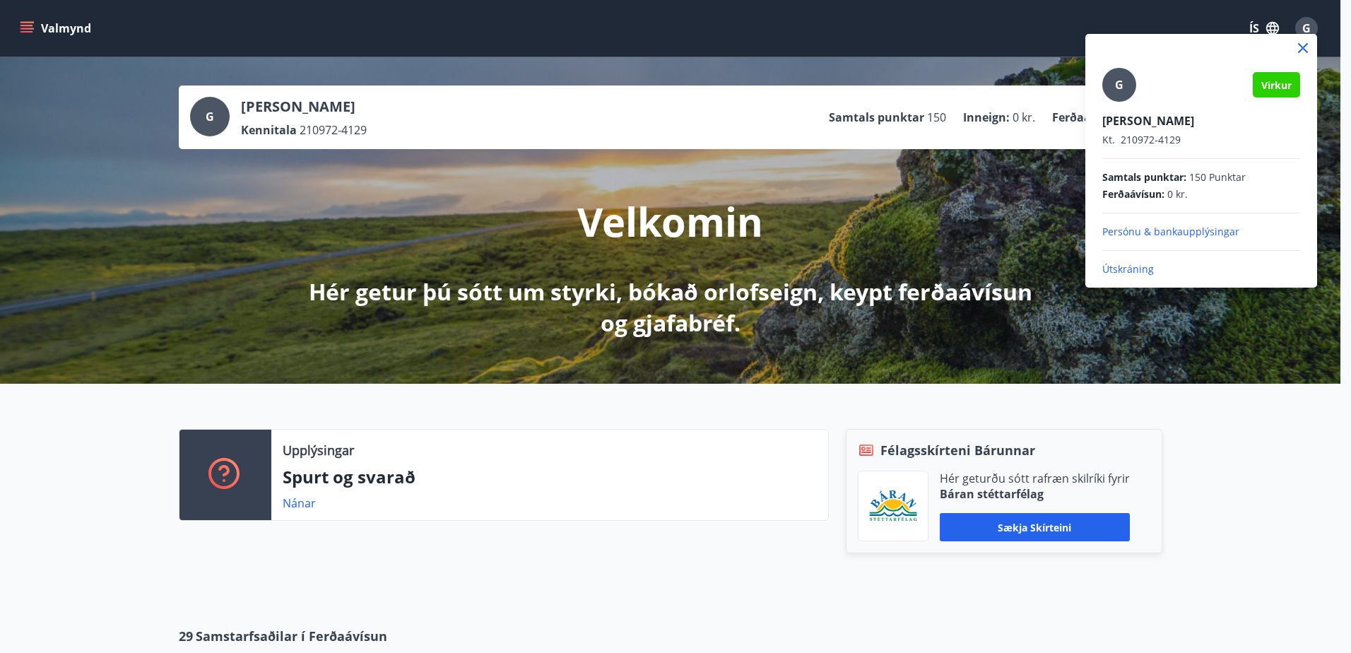
click at [1134, 274] on p "Útskráning" at bounding box center [1202, 269] width 198 height 14
click at [1134, 267] on p "Útskráning" at bounding box center [1202, 269] width 198 height 14
